Goal: Information Seeking & Learning: Learn about a topic

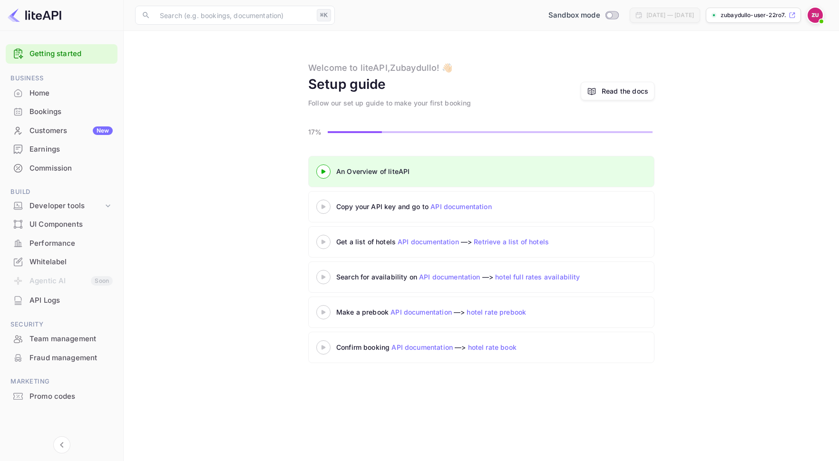
click at [441, 206] on link "API documentation" at bounding box center [460, 207] width 61 height 8
click at [324, 202] on div at bounding box center [323, 207] width 33 height 12
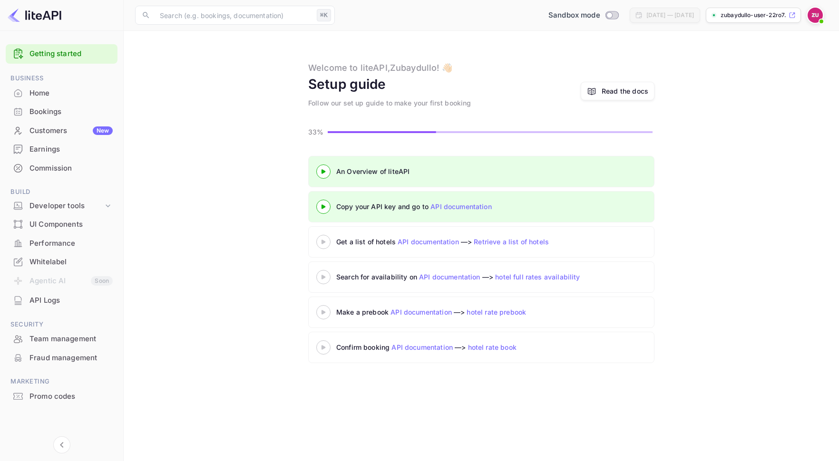
click at [319, 243] on icon at bounding box center [323, 242] width 33 height 5
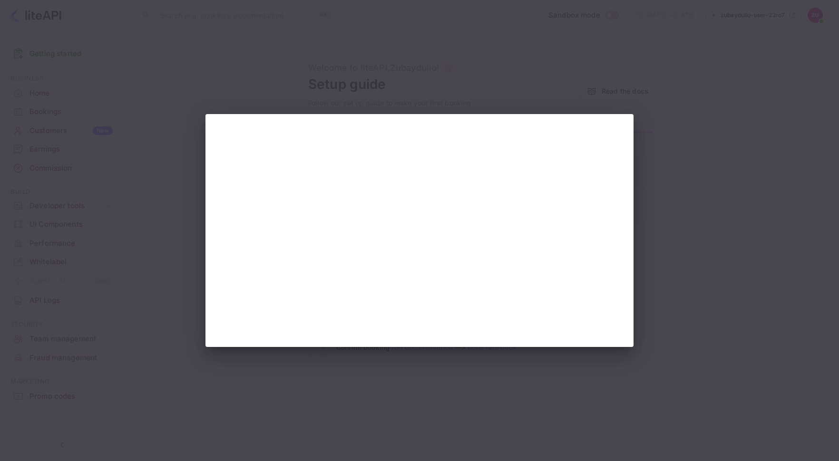
click at [79, 211] on div at bounding box center [419, 230] width 839 height 461
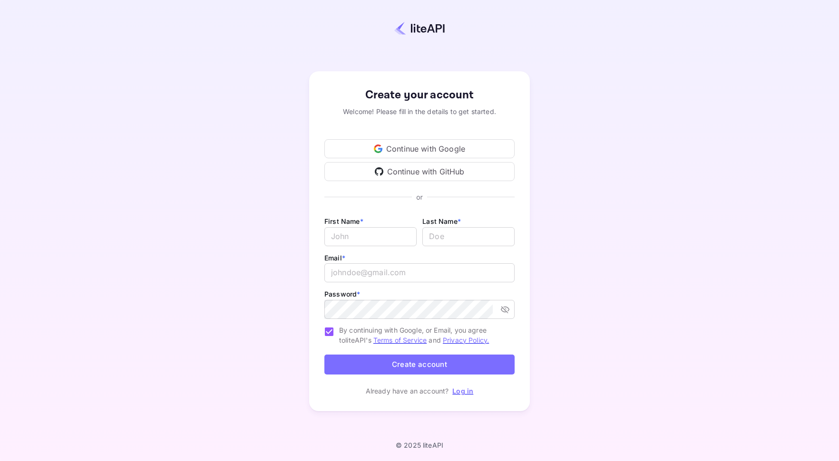
click at [418, 149] on div "Continue with Google" at bounding box center [419, 148] width 190 height 19
click at [442, 150] on div "Continue with Google" at bounding box center [419, 148] width 190 height 19
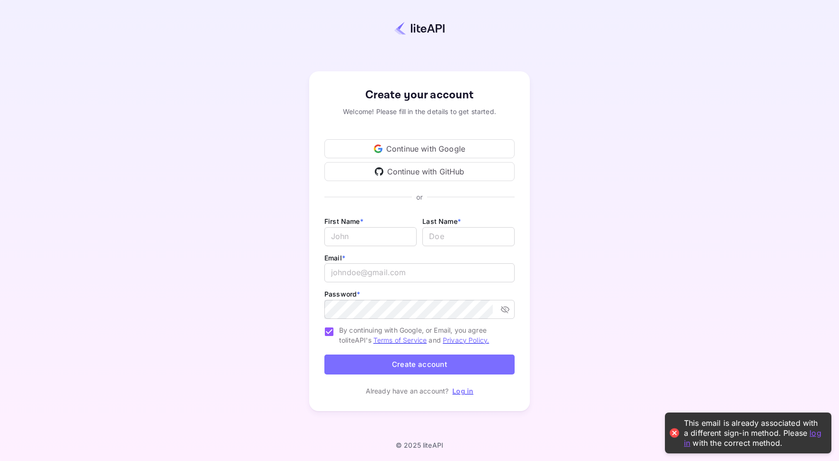
click at [468, 391] on link "Log in" at bounding box center [462, 391] width 21 height 8
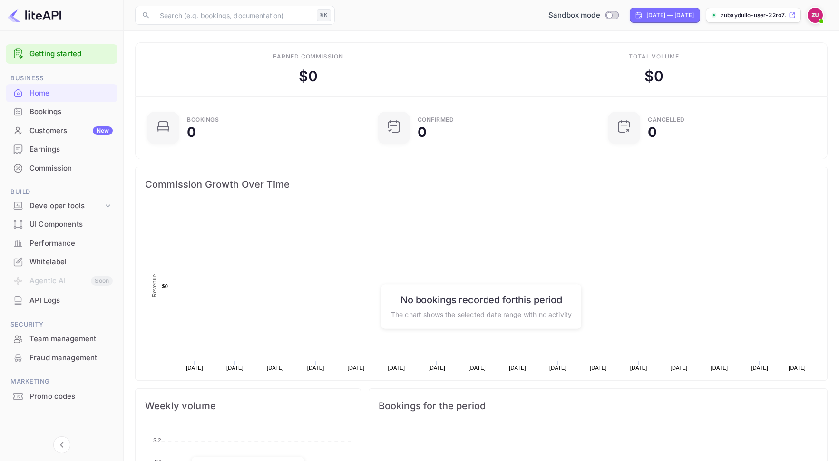
scroll to position [0, 0]
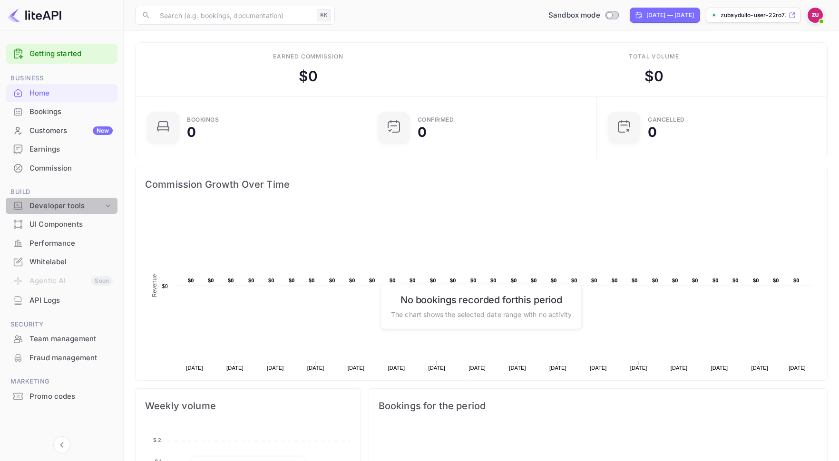
click at [65, 202] on div "Developer tools" at bounding box center [66, 206] width 74 height 11
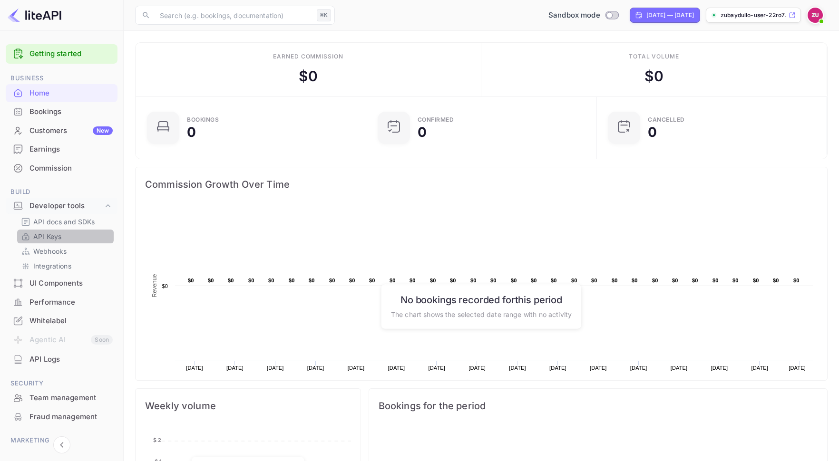
click at [52, 235] on p "API Keys" at bounding box center [47, 237] width 28 height 10
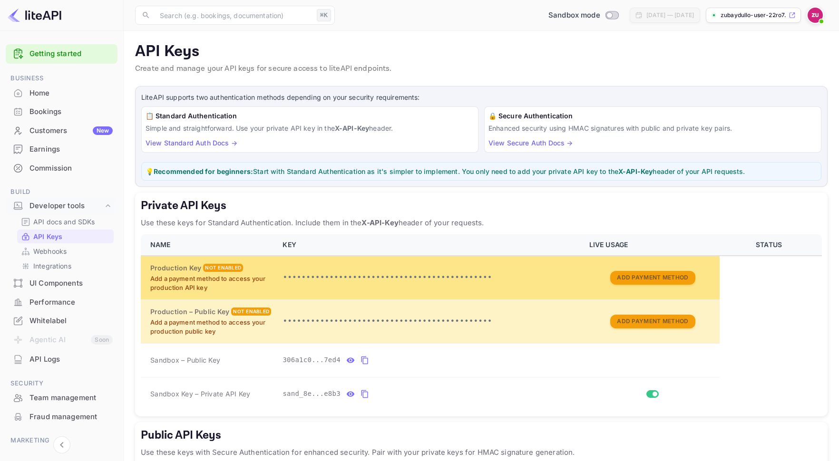
click at [246, 275] on p "Add a payment method to access your production API key" at bounding box center [210, 283] width 121 height 19
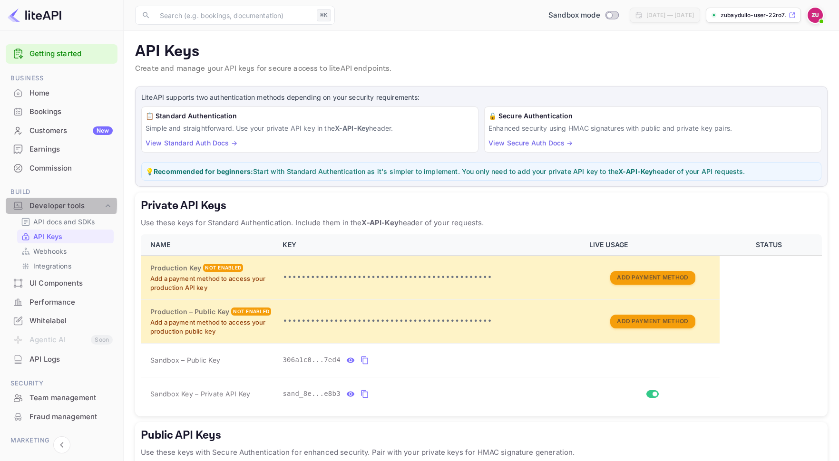
click at [57, 205] on div "Developer tools" at bounding box center [66, 206] width 74 height 11
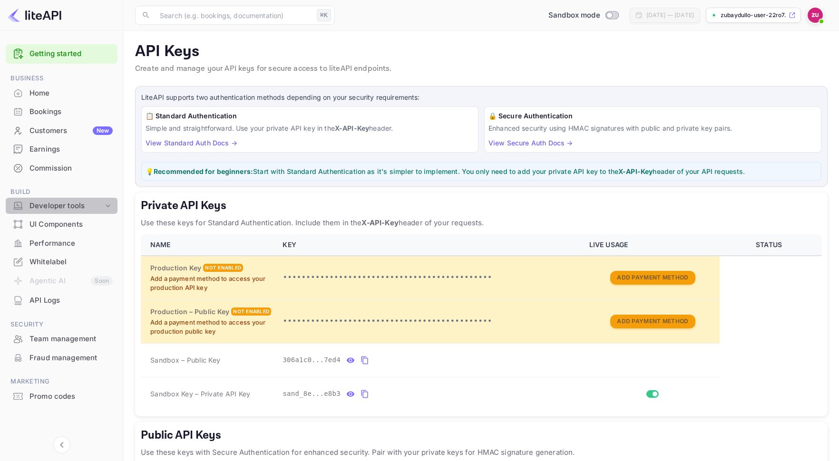
click at [57, 207] on div "Developer tools" at bounding box center [66, 206] width 74 height 11
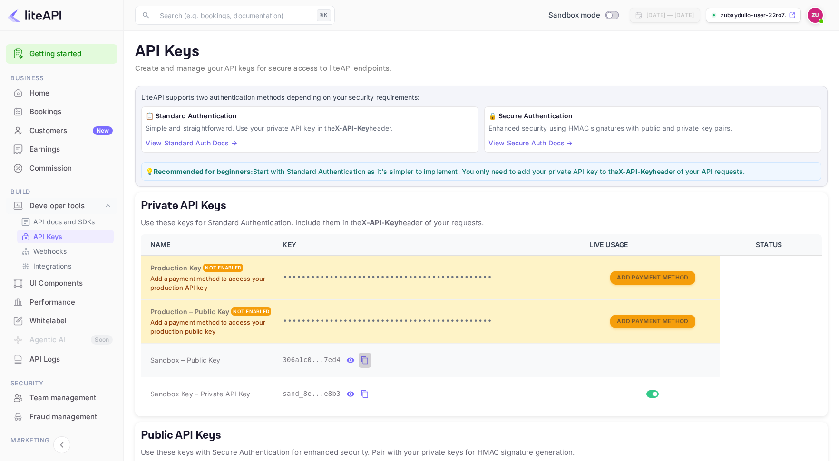
click at [362, 359] on icon "private api keys table" at bounding box center [364, 361] width 7 height 8
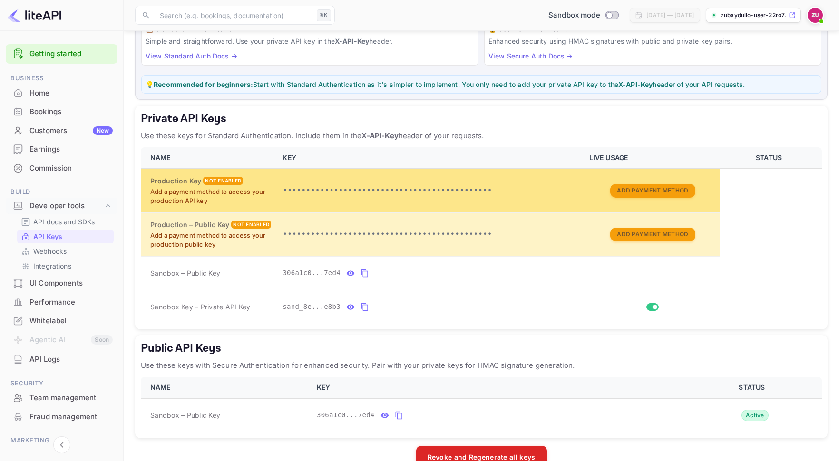
scroll to position [110, 0]
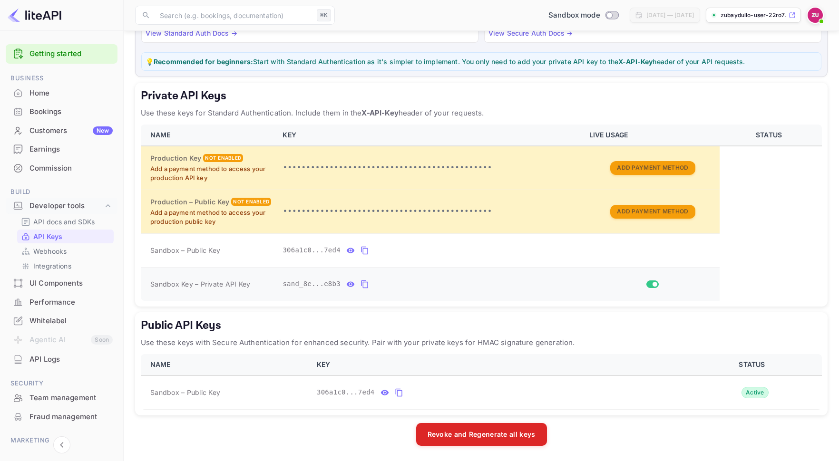
click at [367, 283] on icon "private api keys table" at bounding box center [364, 284] width 9 height 11
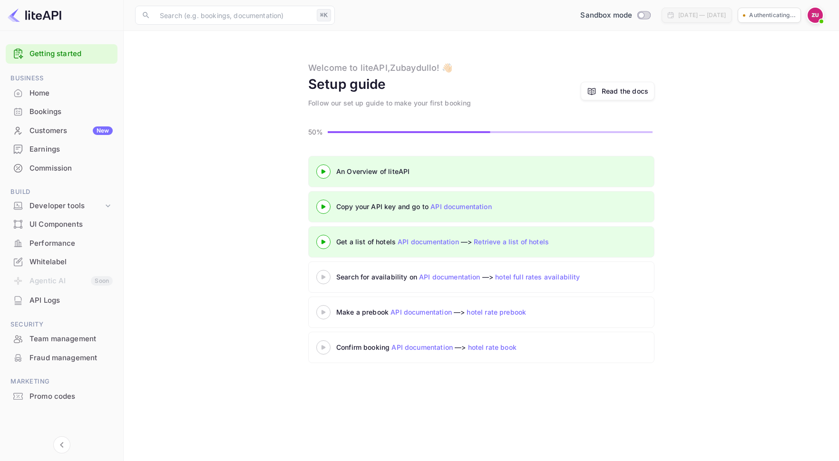
click at [326, 209] on div at bounding box center [323, 207] width 33 height 12
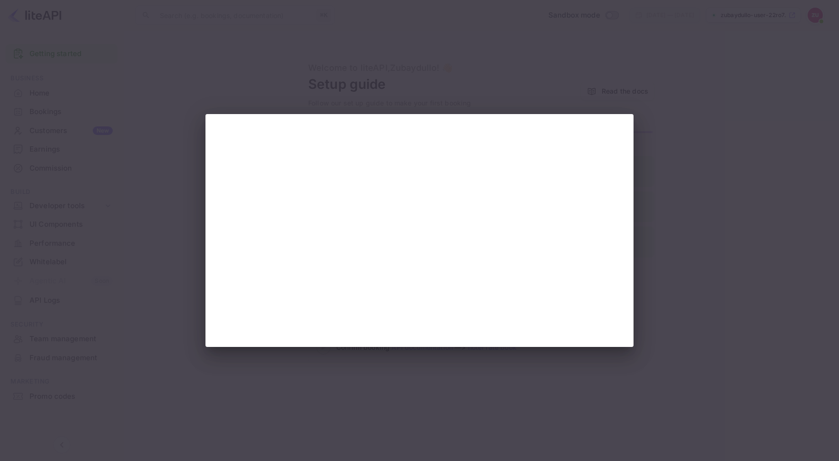
click at [629, 42] on div at bounding box center [419, 230] width 839 height 461
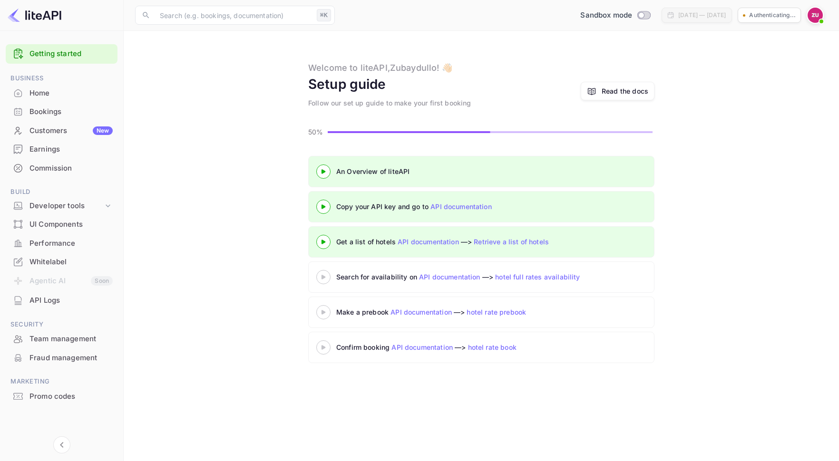
click at [324, 243] on 3 at bounding box center [323, 242] width 4 height 4
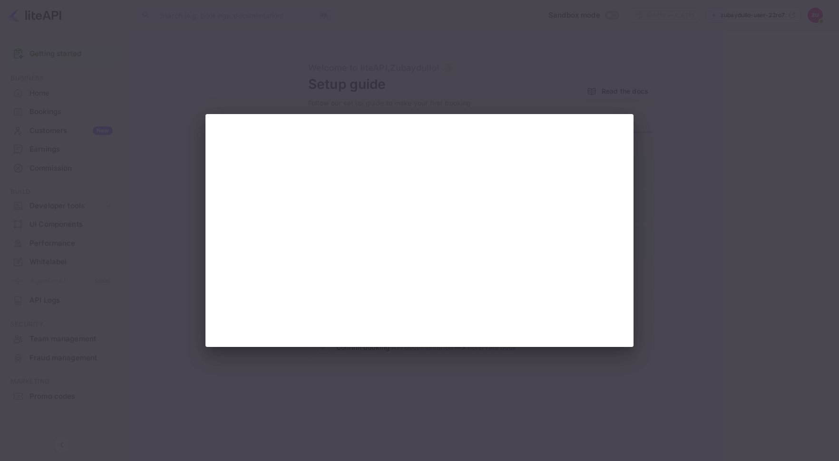
click at [655, 32] on div at bounding box center [419, 230] width 839 height 461
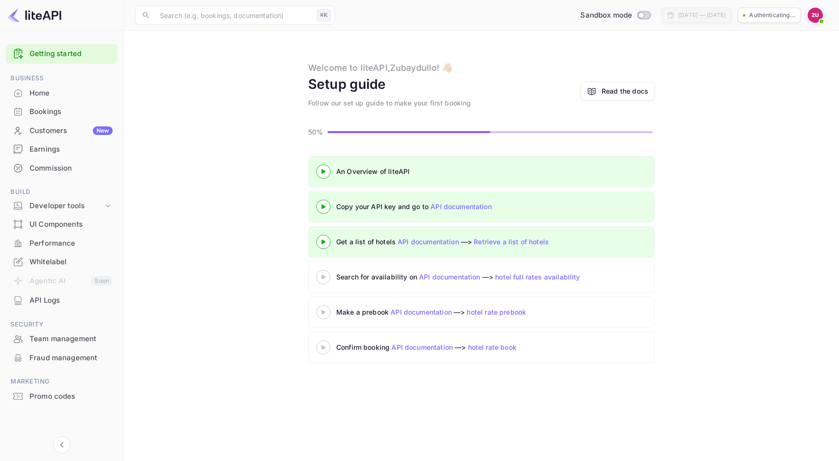
click at [326, 204] on icon at bounding box center [323, 206] width 33 height 5
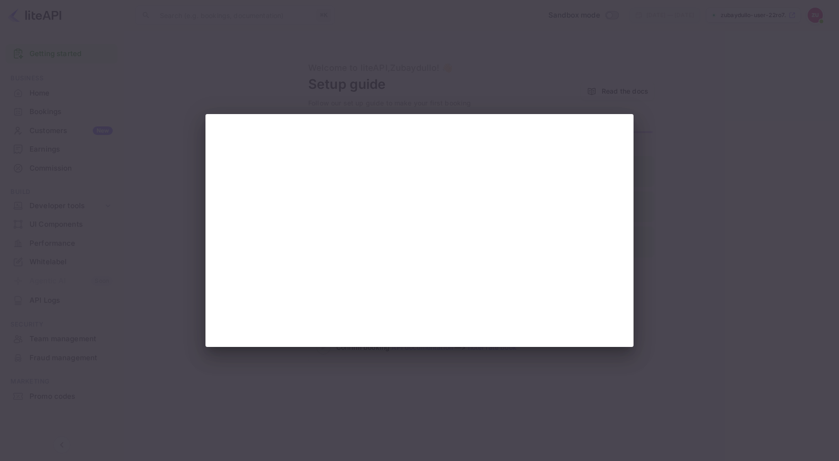
click at [428, 103] on div at bounding box center [419, 230] width 839 height 461
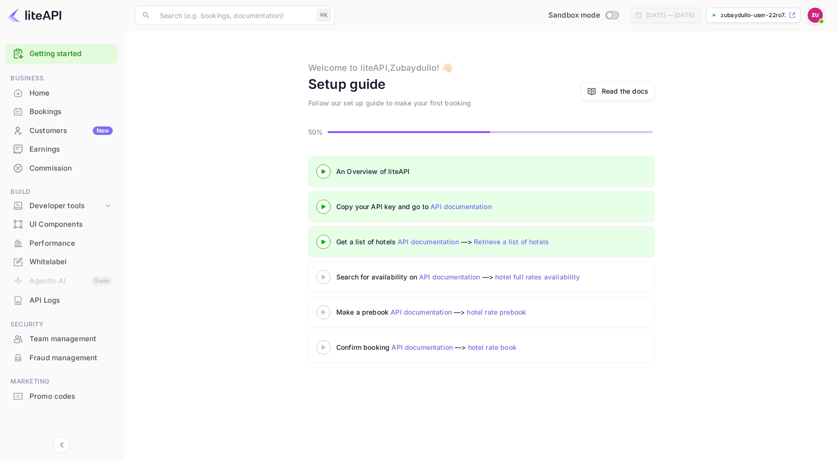
click at [325, 277] on 3 at bounding box center [323, 277] width 4 height 4
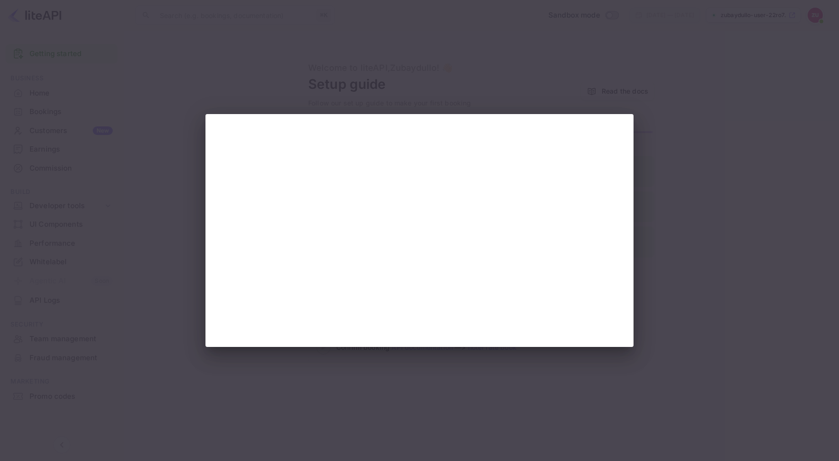
click at [710, 39] on div at bounding box center [419, 230] width 839 height 461
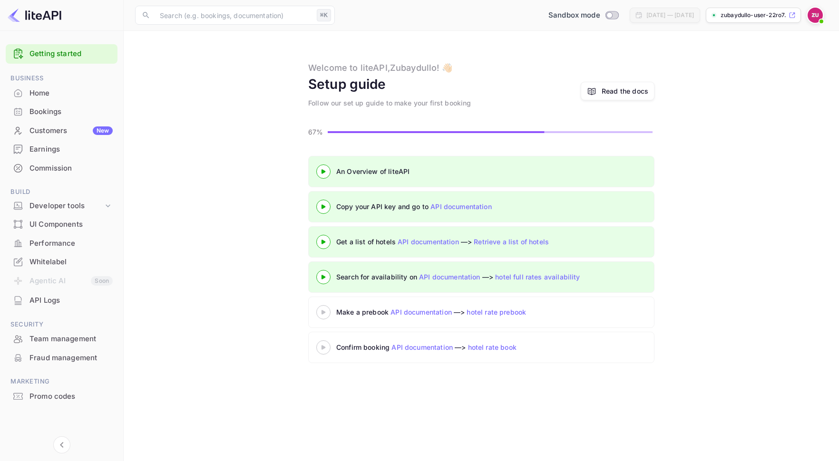
click at [328, 278] on icon at bounding box center [323, 277] width 33 height 5
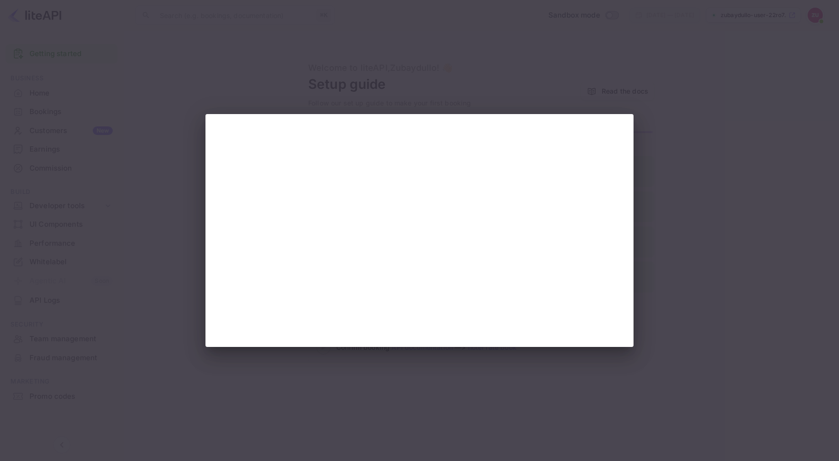
click at [742, 204] on div at bounding box center [419, 230] width 839 height 461
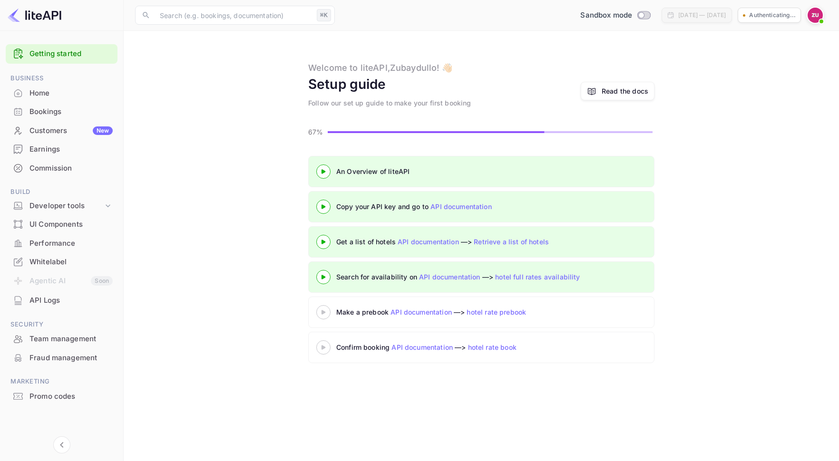
click at [325, 315] on div at bounding box center [323, 312] width 33 height 12
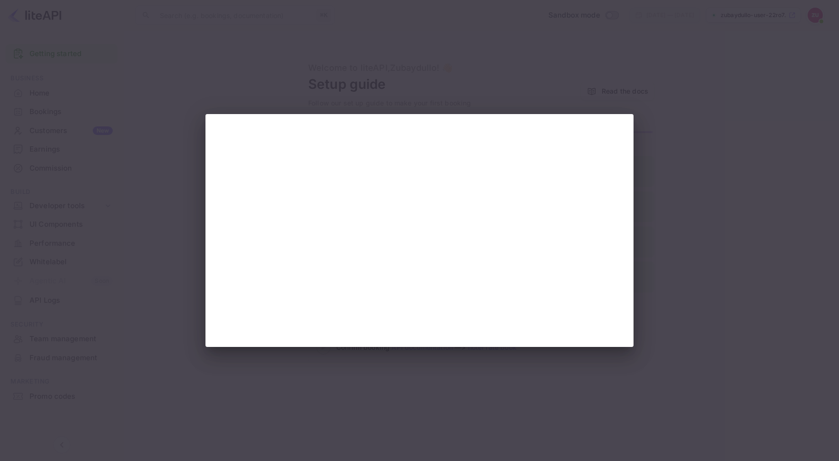
click at [679, 117] on div at bounding box center [419, 230] width 839 height 461
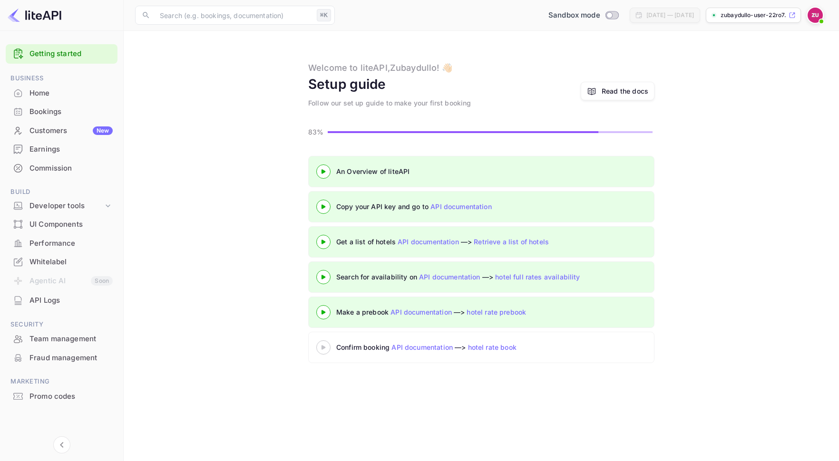
click at [321, 343] on div at bounding box center [323, 347] width 33 height 12
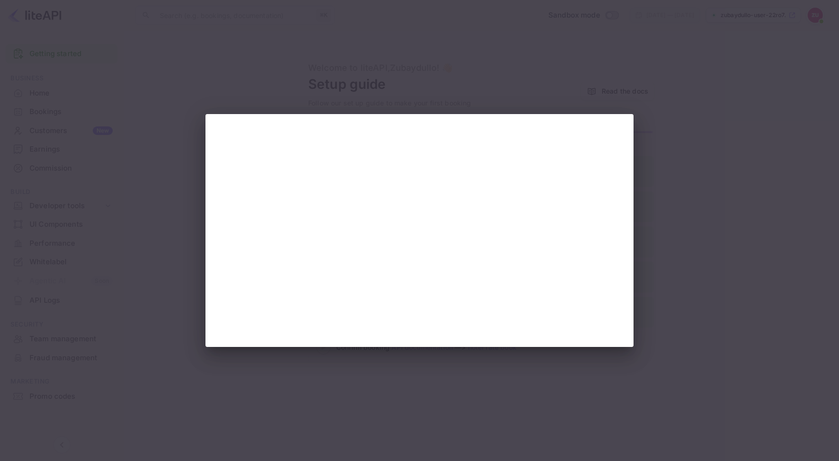
click at [603, 80] on div at bounding box center [419, 230] width 839 height 461
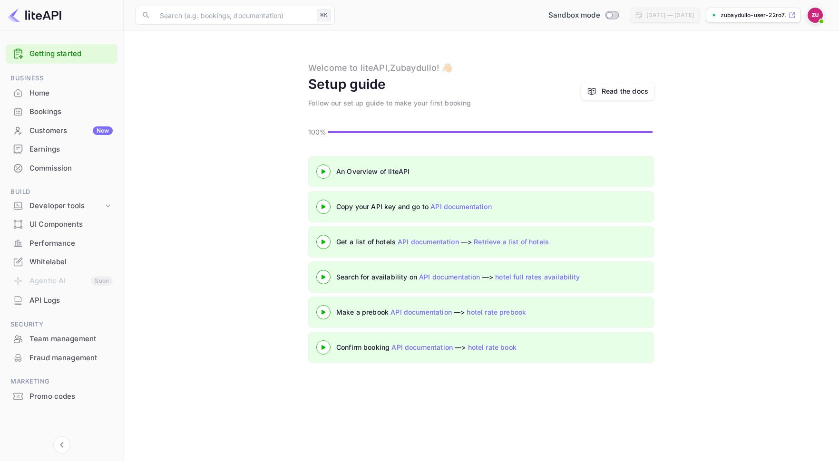
click at [322, 348] on 3 at bounding box center [323, 347] width 4 height 4
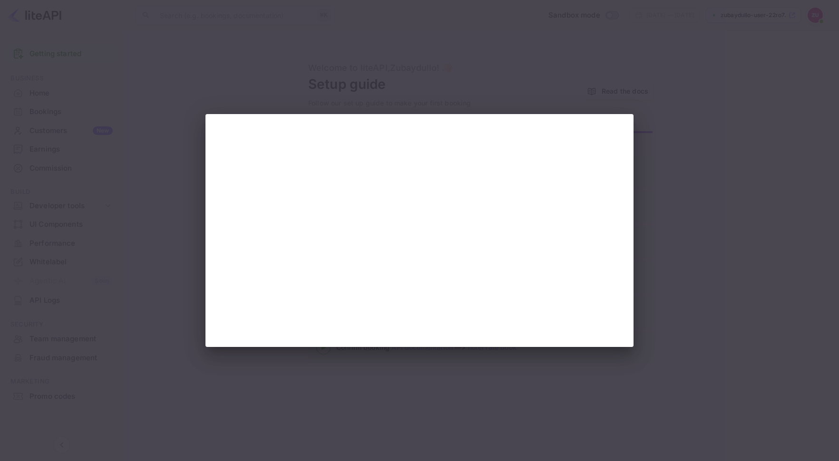
click at [776, 83] on div at bounding box center [419, 230] width 839 height 461
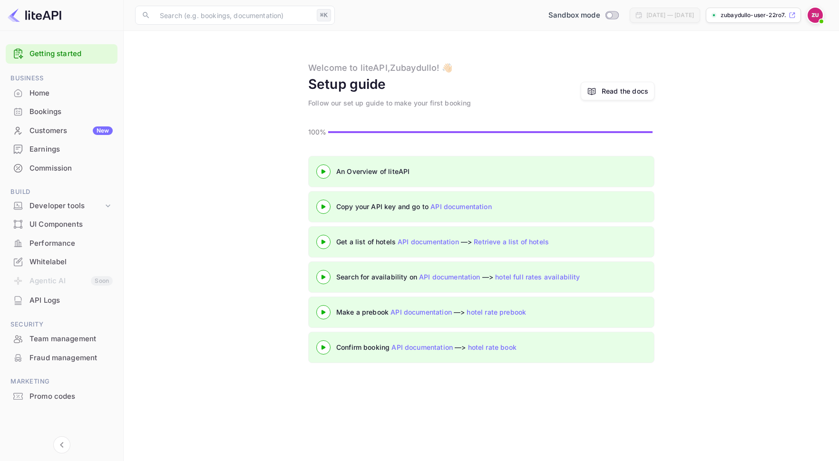
click at [368, 72] on div "Welcome to [GEOGRAPHIC_DATA], Zubaydullo ! 👋🏻" at bounding box center [380, 67] width 144 height 13
click at [238, 17] on input "text" at bounding box center [233, 15] width 159 height 19
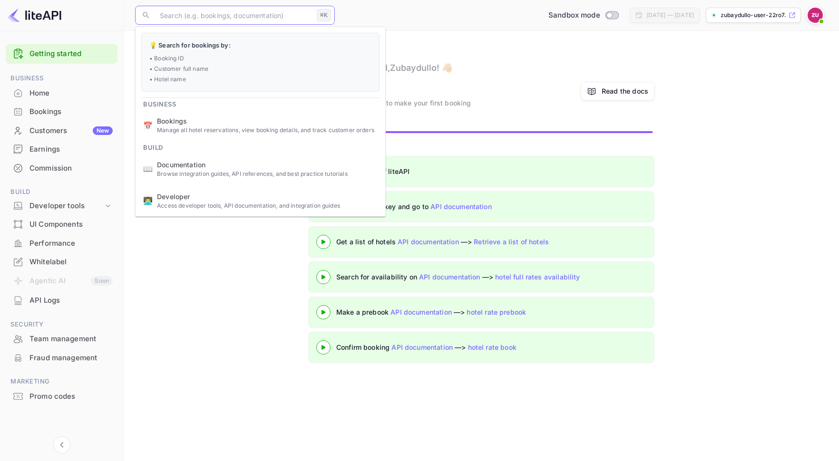
click at [478, 86] on div "Setup guide Follow our set up guide to make your first booking Read the docs" at bounding box center [481, 91] width 346 height 34
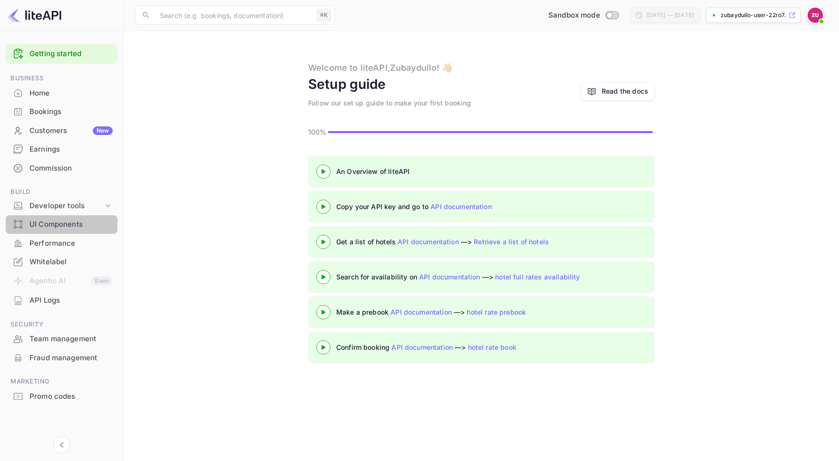
click at [91, 217] on div "UI Components" at bounding box center [62, 224] width 112 height 19
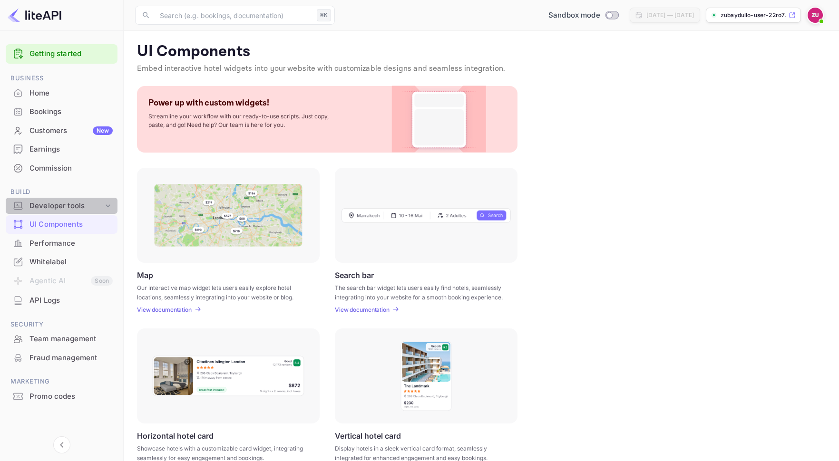
click at [93, 211] on div "Developer tools" at bounding box center [62, 206] width 112 height 17
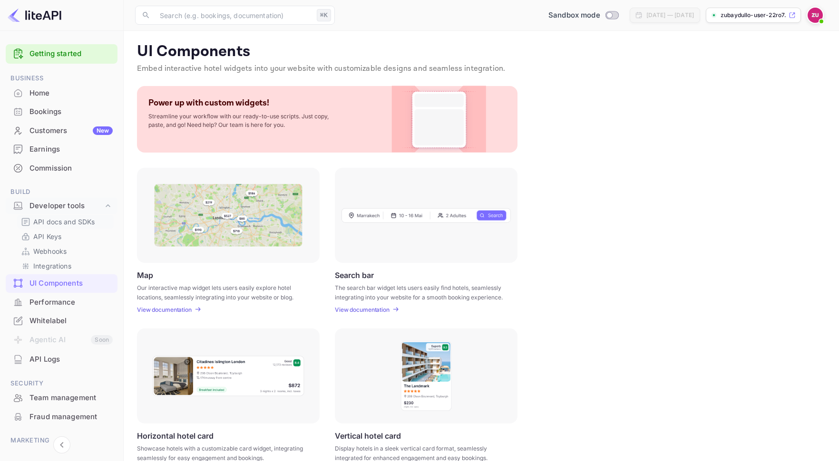
click at [88, 226] on p "API docs and SDKs" at bounding box center [64, 222] width 62 height 10
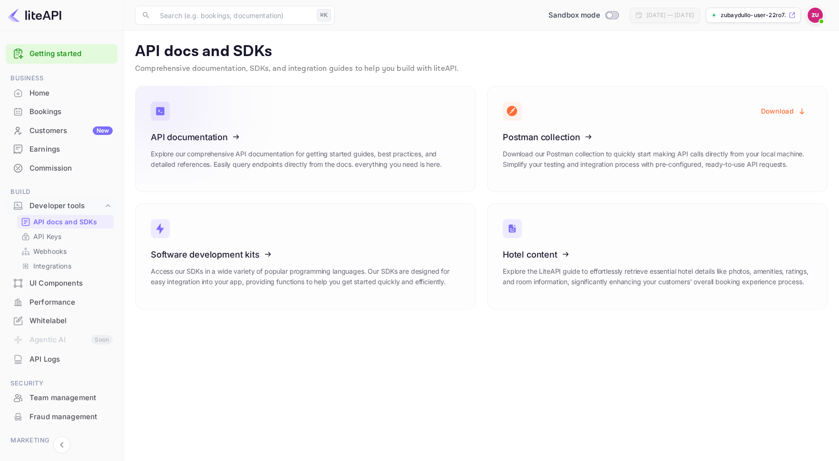
click at [227, 141] on icon at bounding box center [210, 136] width 148 height 98
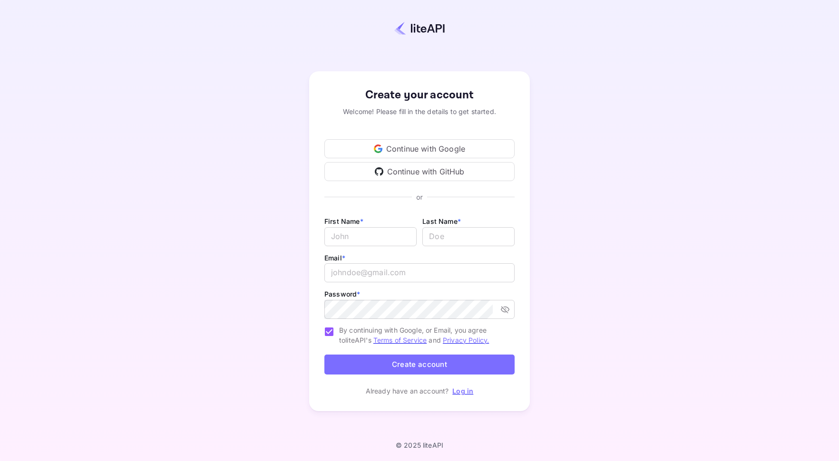
click at [462, 393] on link "Log in" at bounding box center [462, 391] width 21 height 8
